Goal: Navigation & Orientation: Find specific page/section

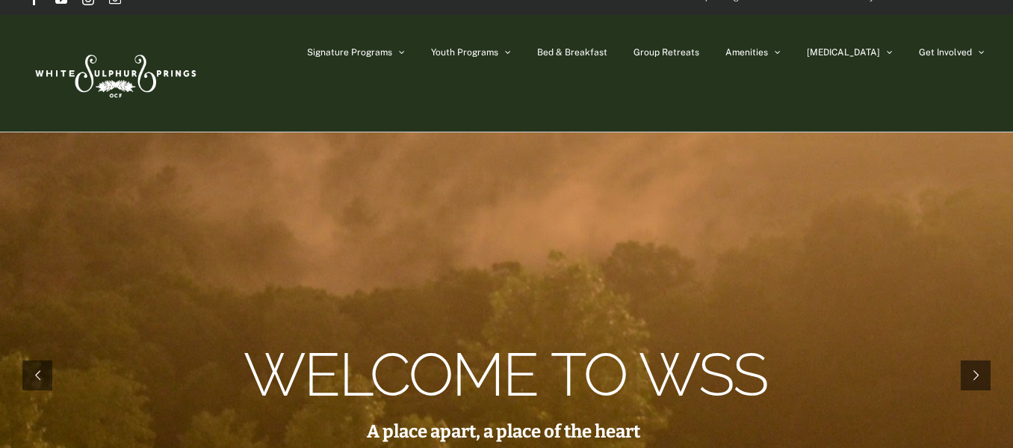
scroll to position [28, 0]
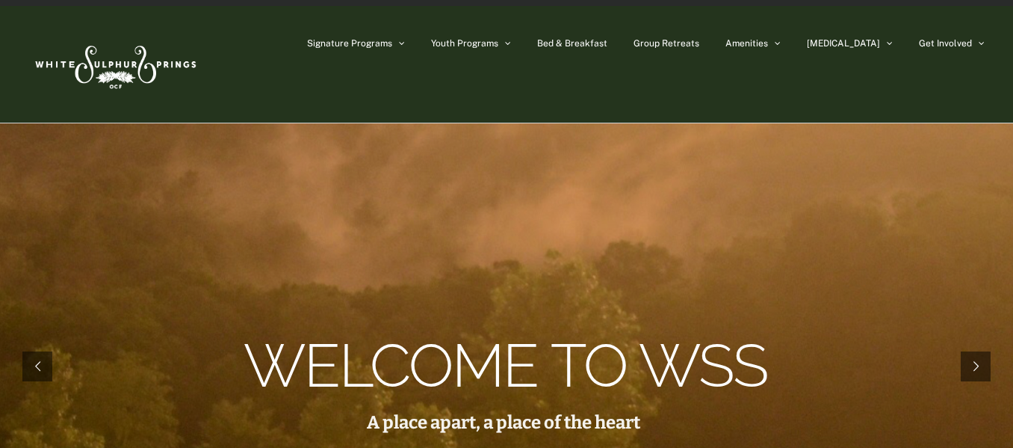
drag, startPoint x: 1016, startPoint y: 32, endPoint x: 1017, endPoint y: 17, distance: 15.0
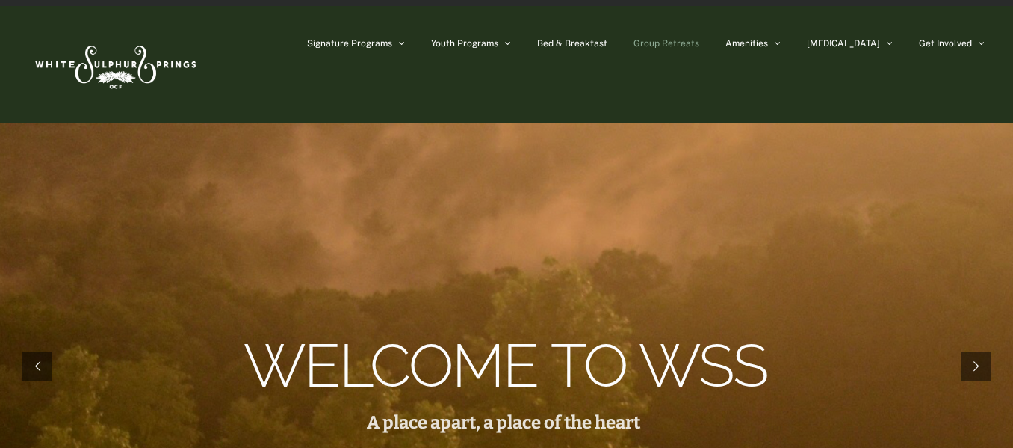
click at [699, 43] on span "Group Retreats" at bounding box center [667, 43] width 66 height 9
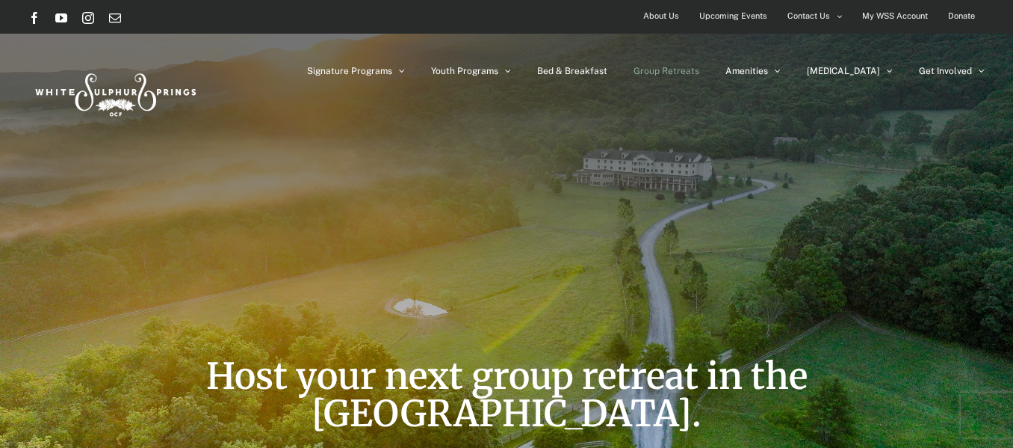
drag, startPoint x: 1015, startPoint y: 26, endPoint x: 1020, endPoint y: -34, distance: 60.8
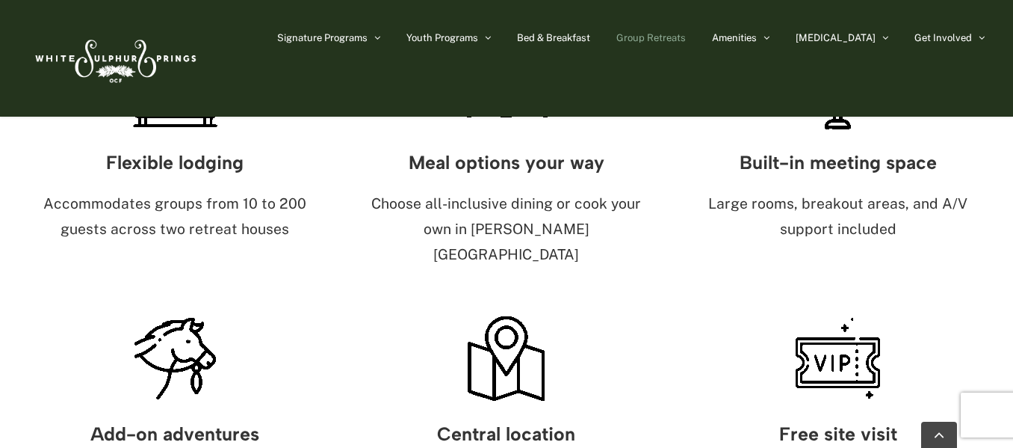
scroll to position [754, 0]
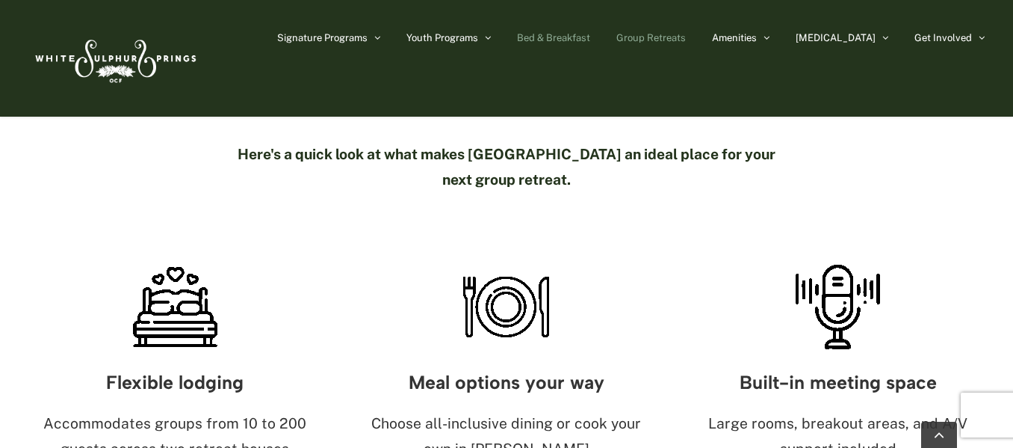
click at [590, 37] on span "Bed & Breakfast" at bounding box center [553, 38] width 73 height 10
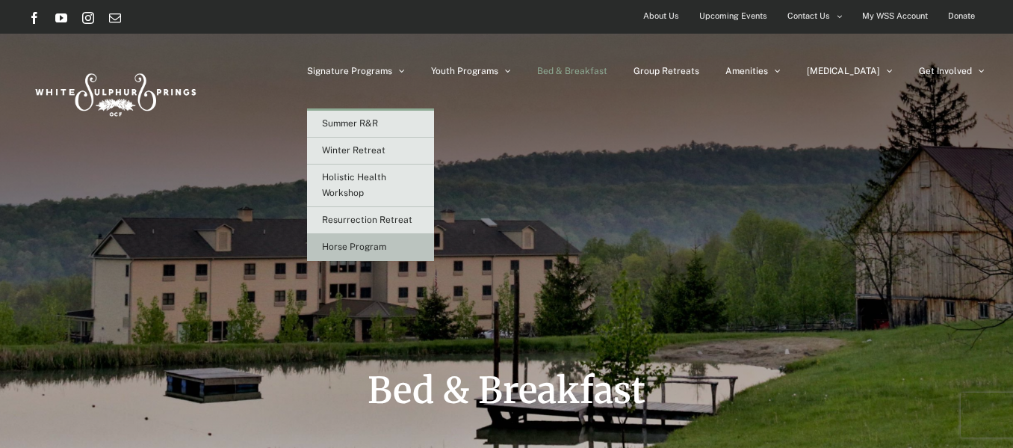
click at [386, 250] on span "Horse Program" at bounding box center [354, 246] width 64 height 10
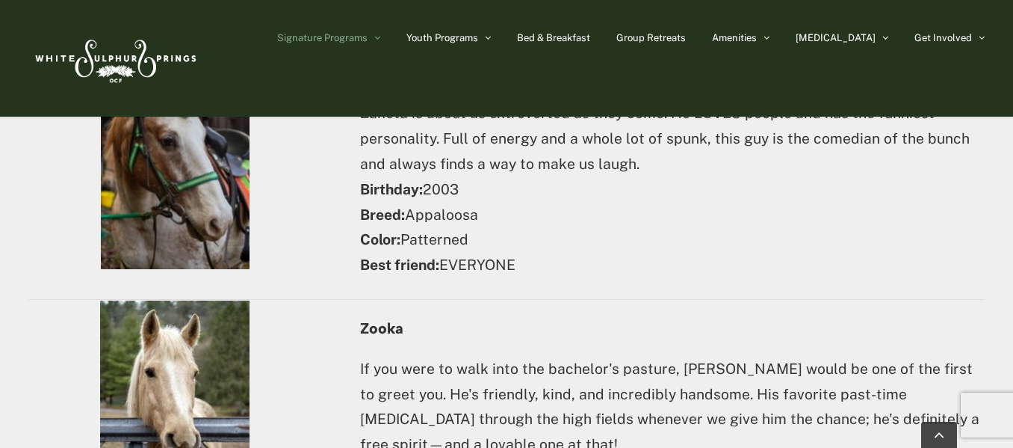
scroll to position [6636, 0]
